Goal: Transaction & Acquisition: Obtain resource

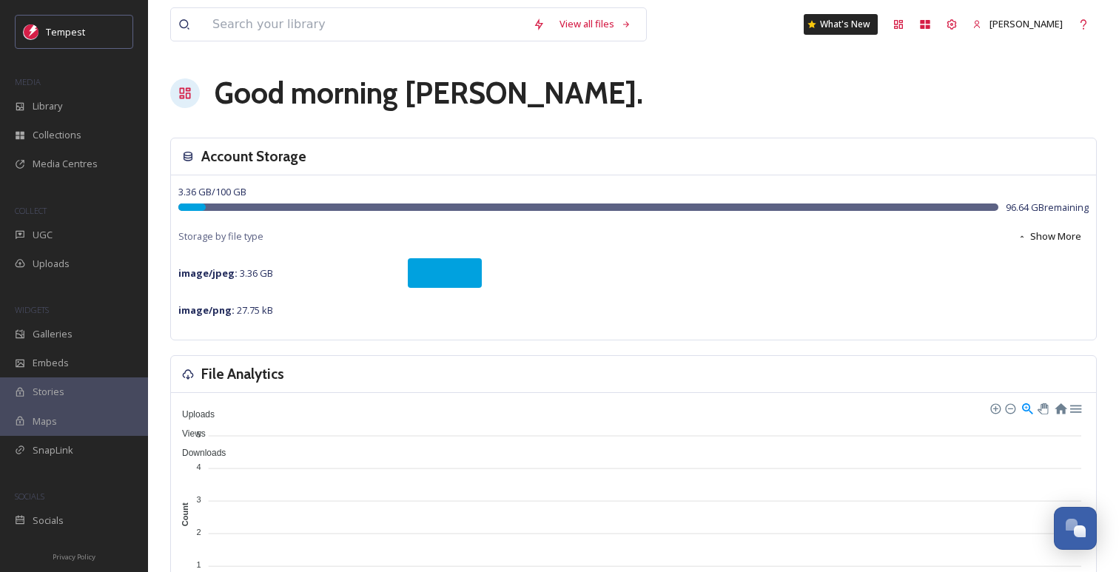
click at [50, 394] on span "Stories" at bounding box center [49, 392] width 32 height 14
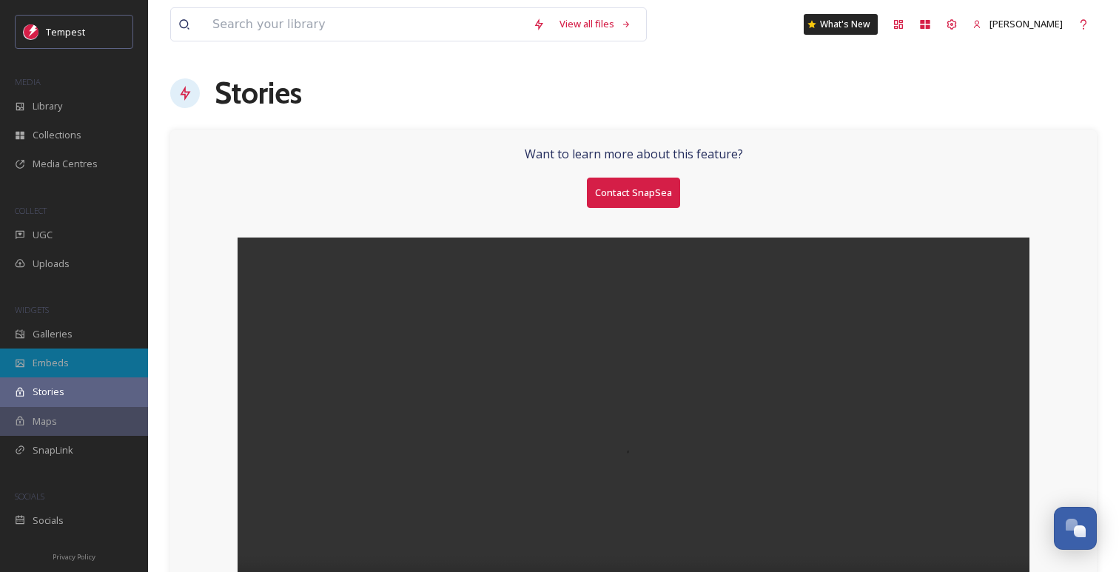
click at [90, 368] on div "Embeds" at bounding box center [74, 363] width 148 height 29
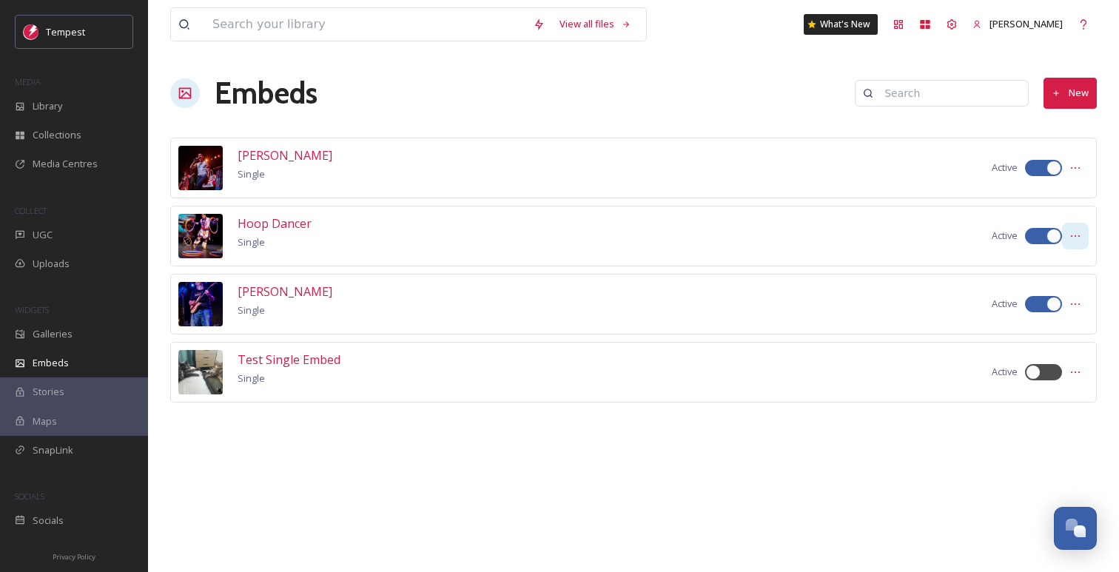
click at [1069, 239] on icon at bounding box center [1075, 236] width 12 height 12
click at [1055, 286] on div "Embed Code" at bounding box center [1049, 297] width 78 height 29
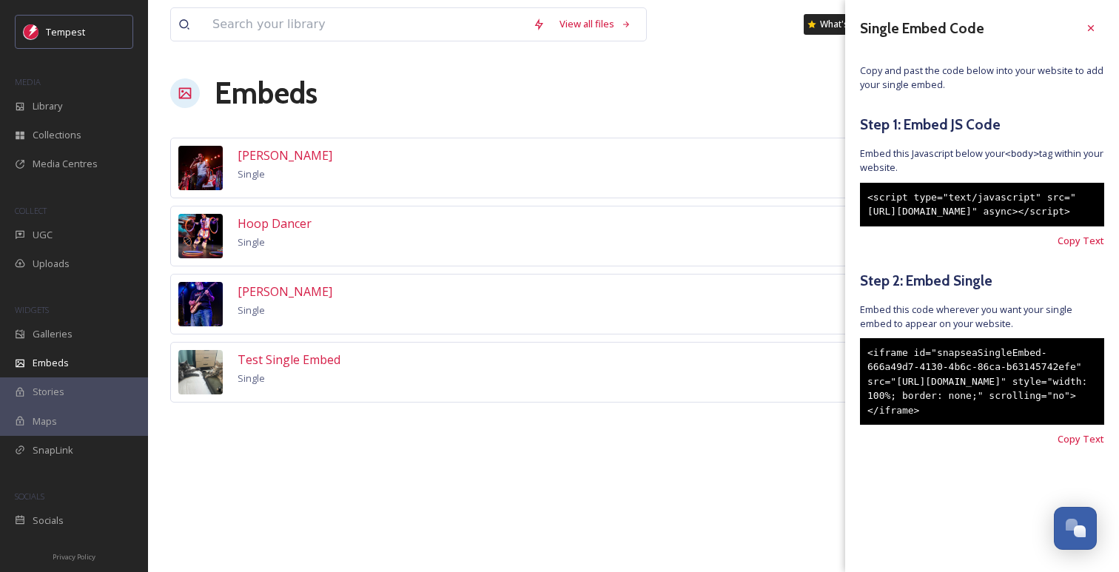
drag, startPoint x: 865, startPoint y: 195, endPoint x: 975, endPoint y: 236, distance: 117.8
click at [970, 226] on div "<script type="text/javascript" src="[URL][DOMAIN_NAME]" async></script>" at bounding box center [982, 205] width 244 height 44
click at [986, 96] on div "Single Embed Code Copy and past the code below into your website to add your si…" at bounding box center [982, 253] width 274 height 506
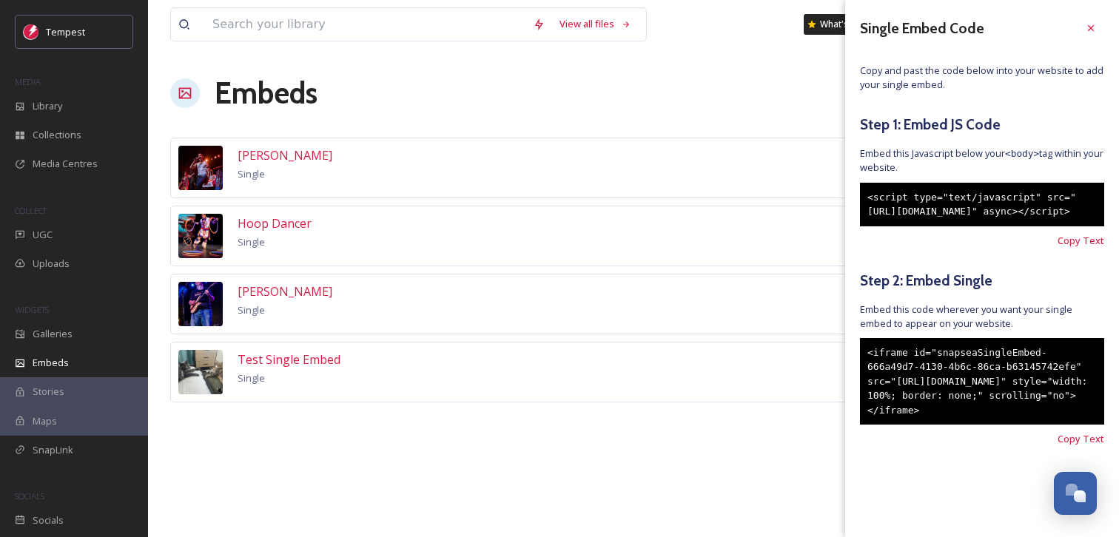
drag, startPoint x: 865, startPoint y: 195, endPoint x: 967, endPoint y: 234, distance: 108.5
click at [967, 226] on div "<script type="text/javascript" src="[URL][DOMAIN_NAME]" async></script>" at bounding box center [982, 205] width 244 height 44
